Goal: Check status: Check status

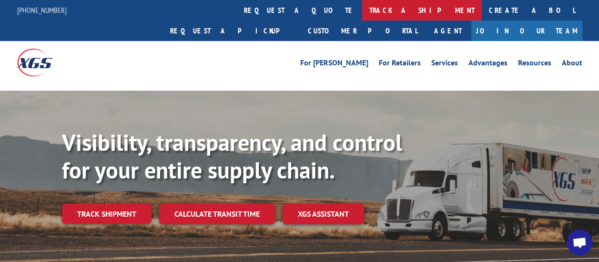
click at [362, 12] on link "track a shipment" at bounding box center [422, 10] width 120 height 21
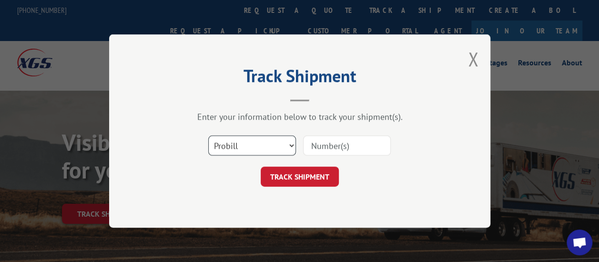
click at [249, 146] on select "Select category... Probill BOL PO" at bounding box center [252, 145] width 88 height 20
select select "bol"
click at [208, 135] on select "Select category... Probill BOL PO" at bounding box center [252, 145] width 88 height 20
click at [321, 143] on input at bounding box center [347, 145] width 88 height 20
click at [321, 148] on input at bounding box center [347, 145] width 88 height 20
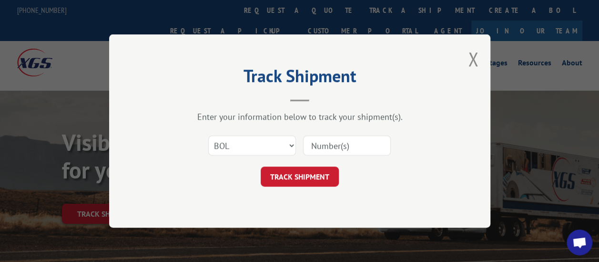
paste input "2843085"
type input "2843085"
click at [319, 177] on button "TRACK SHIPMENT" at bounding box center [300, 176] width 78 height 20
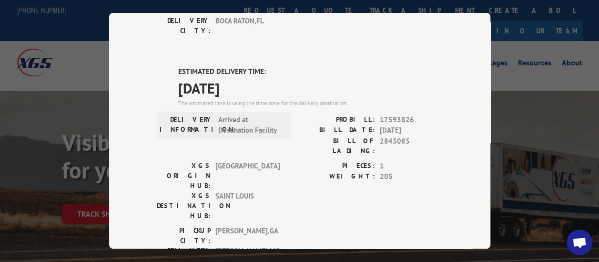
scroll to position [318, 0]
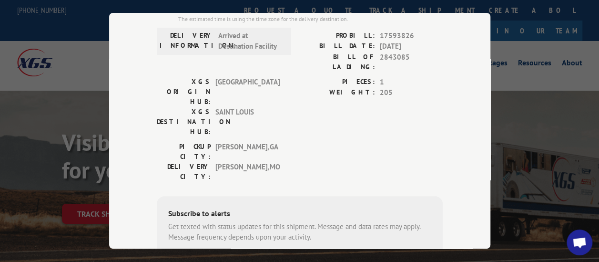
click at [364, 142] on div "PICKUP CITY: [GEOGRAPHIC_DATA] , [GEOGRAPHIC_DATA] DELIVERY CITY: [GEOGRAPHIC_D…" at bounding box center [300, 164] width 286 height 45
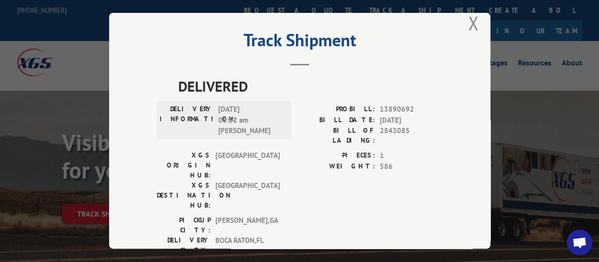
scroll to position [0, 0]
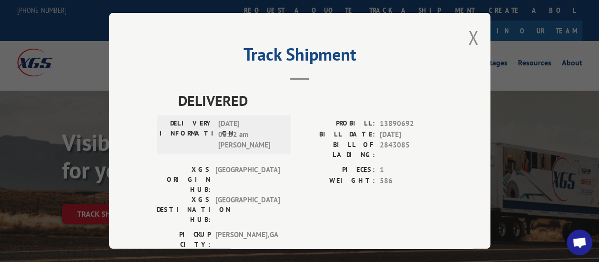
click at [278, 119] on span "[DATE] 08:52 am [PERSON_NAME]" at bounding box center [250, 135] width 64 height 32
click at [474, 38] on button "Close modal" at bounding box center [473, 37] width 10 height 25
